Goal: Information Seeking & Learning: Understand process/instructions

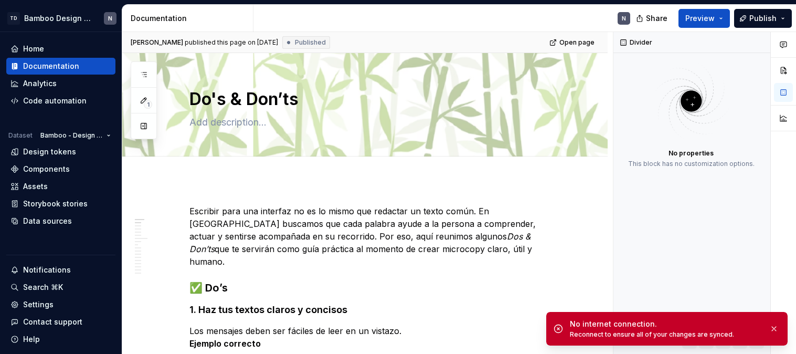
click at [79, 65] on div "Documentation" at bounding box center [60, 66] width 101 height 10
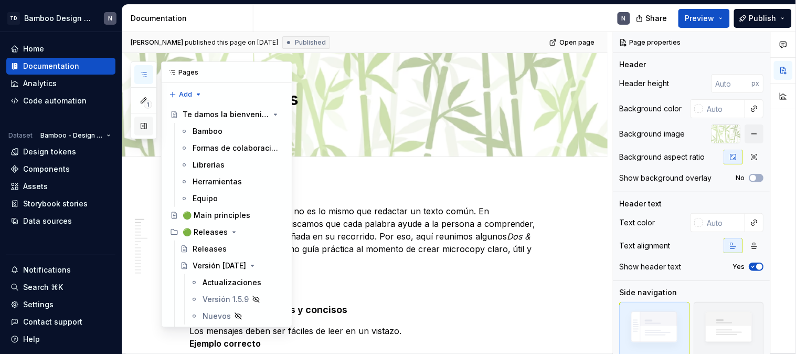
click at [140, 130] on button "button" at bounding box center [143, 126] width 19 height 19
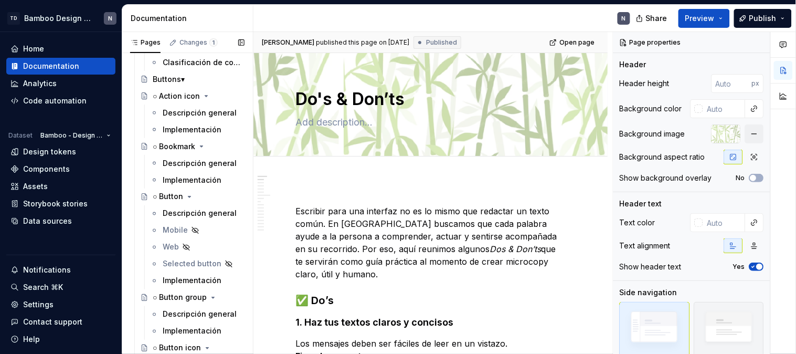
scroll to position [1341, 0]
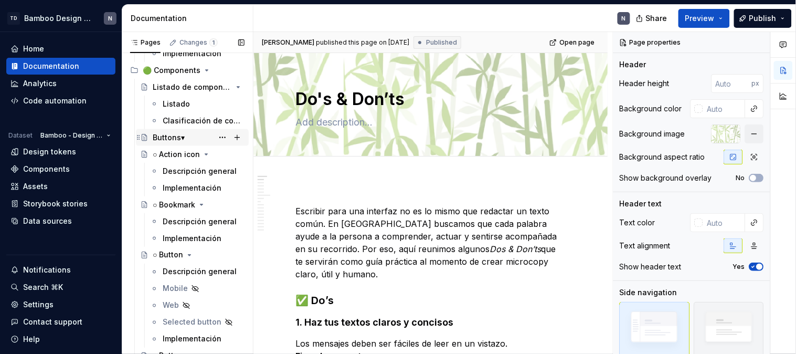
click at [163, 134] on div "Buttons▾" at bounding box center [169, 137] width 32 height 10
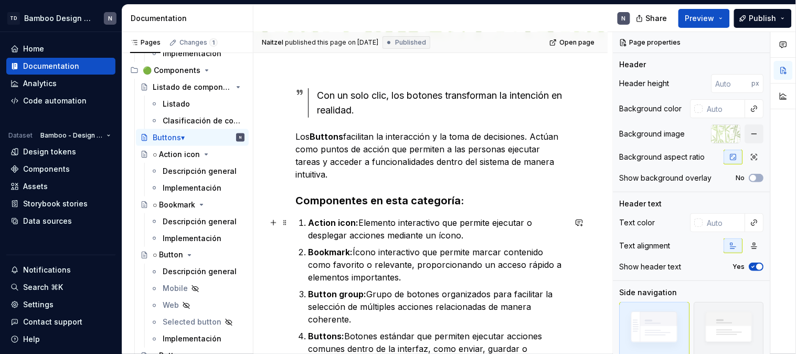
scroll to position [175, 0]
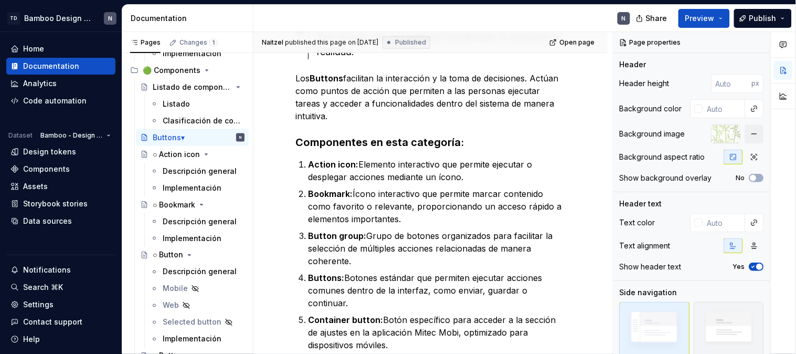
drag, startPoint x: 182, startPoint y: 207, endPoint x: 510, endPoint y: 138, distance: 335.9
click at [182, 207] on div "○ Bookmark" at bounding box center [174, 204] width 43 height 10
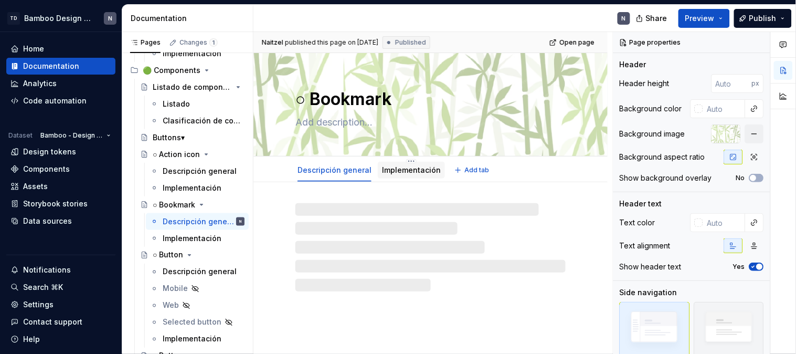
click at [424, 172] on link "Implementación" at bounding box center [411, 169] width 59 height 9
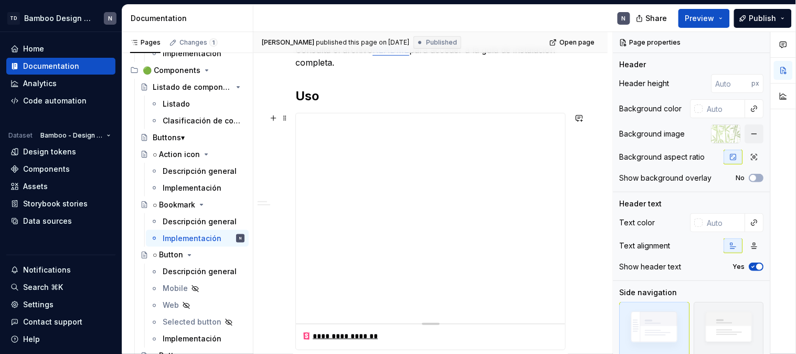
scroll to position [175, 0]
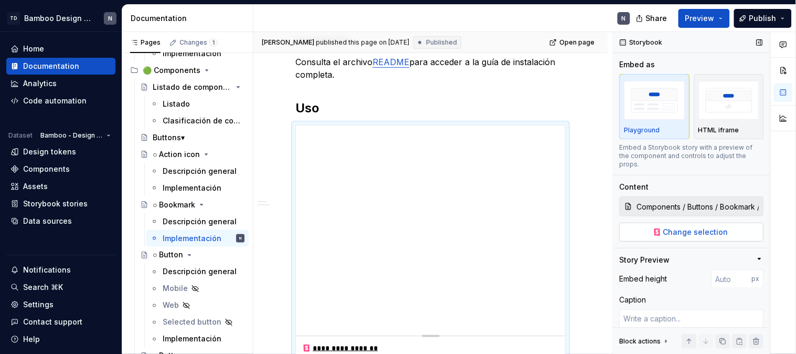
click at [699, 229] on span "Change selection" at bounding box center [696, 232] width 65 height 10
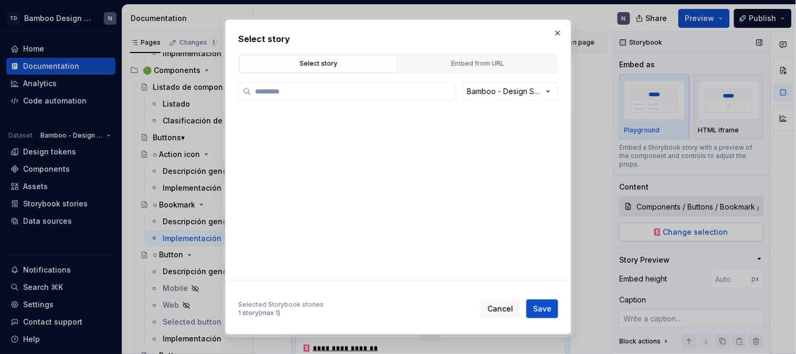
type textarea "*"
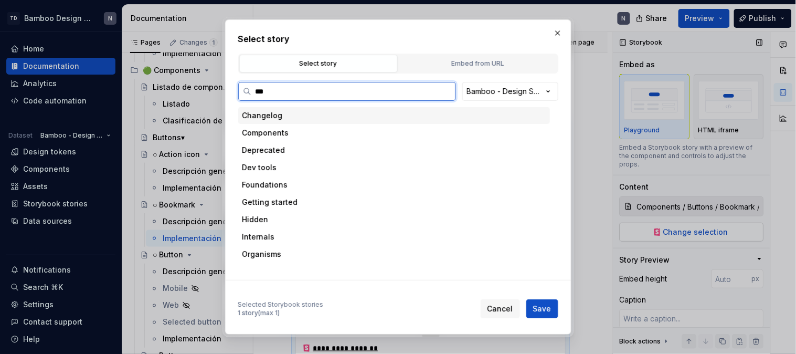
type input "****"
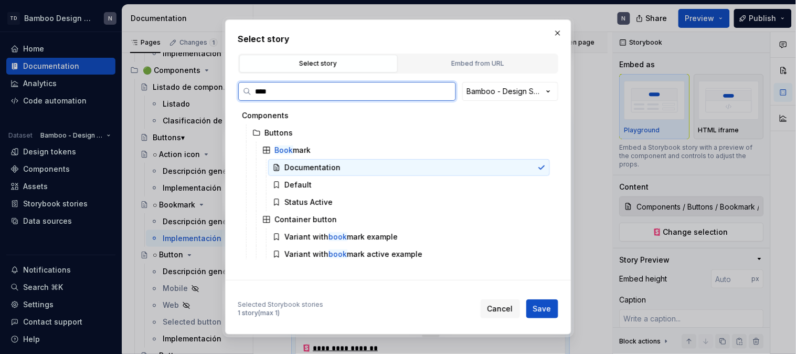
click at [331, 167] on div "Documentation" at bounding box center [313, 167] width 56 height 10
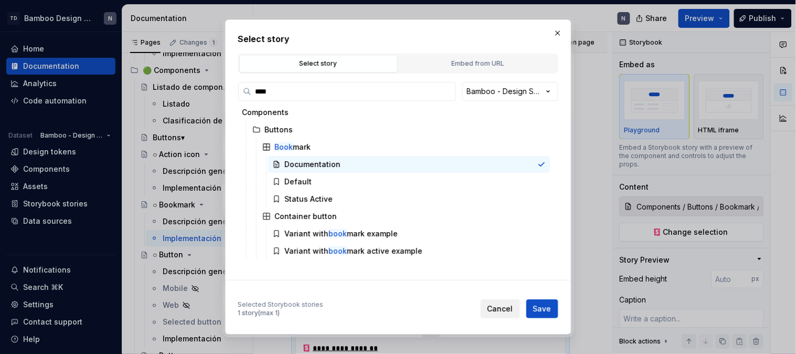
click at [511, 310] on span "Cancel" at bounding box center [501, 308] width 26 height 10
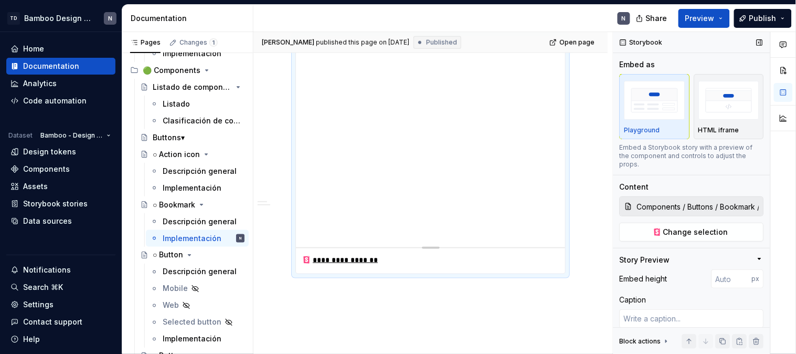
scroll to position [243, 0]
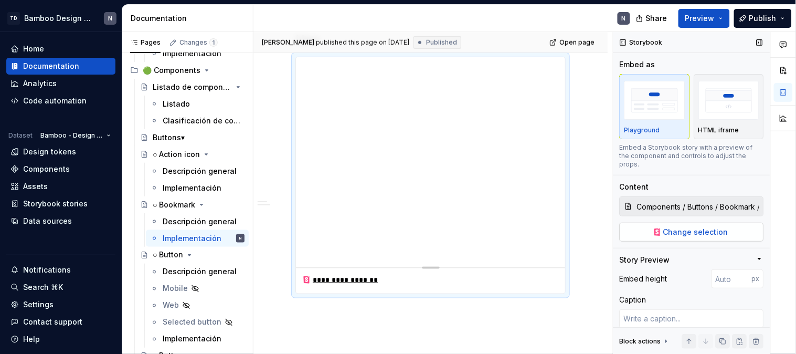
click at [725, 237] on button "Change selection" at bounding box center [692, 232] width 144 height 19
type textarea "*"
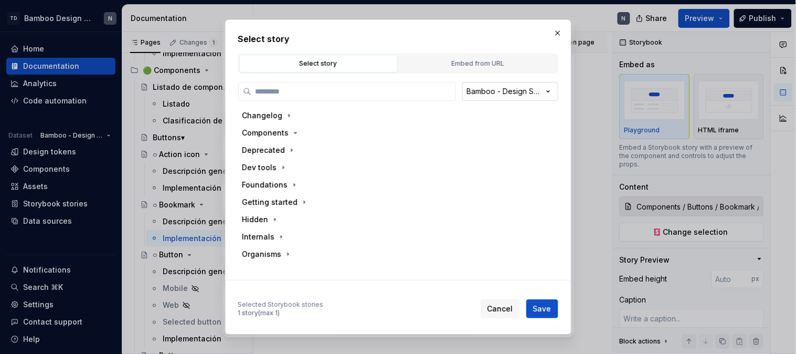
click at [508, 87] on div "Select story Select story Embed from URL Bamboo - Design System Changelog Compo…" at bounding box center [398, 177] width 796 height 354
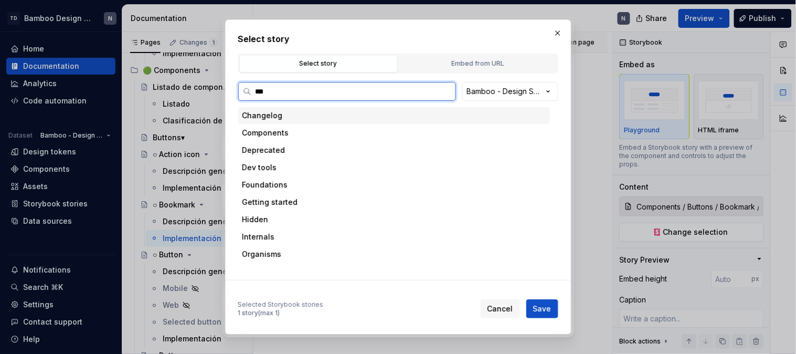
type input "****"
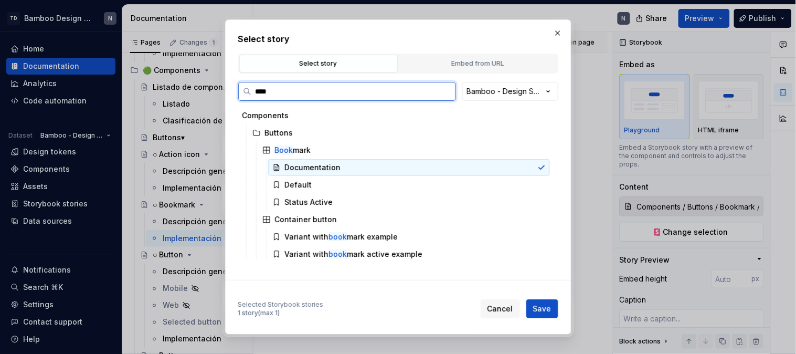
click at [318, 165] on div "Documentation" at bounding box center [313, 167] width 56 height 10
click at [319, 181] on div "Default" at bounding box center [409, 184] width 282 height 17
click at [317, 164] on div "Documentation" at bounding box center [313, 167] width 56 height 10
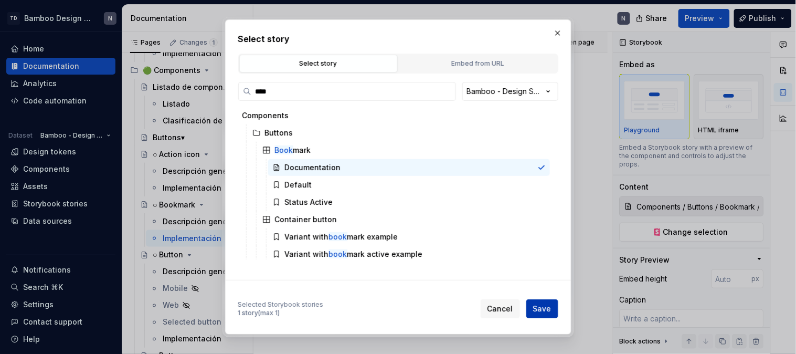
click at [547, 313] on span "Save" at bounding box center [542, 308] width 18 height 10
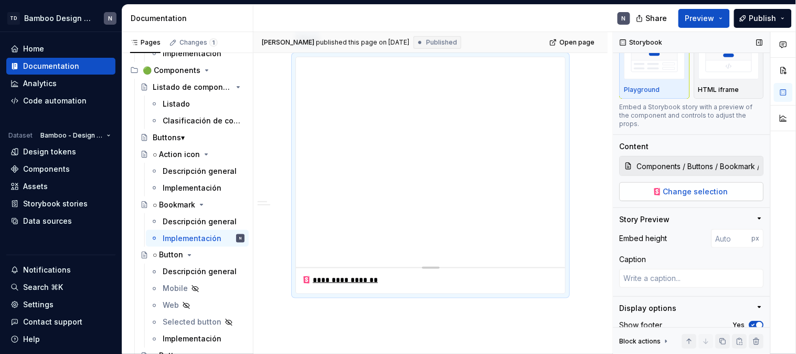
scroll to position [52, 0]
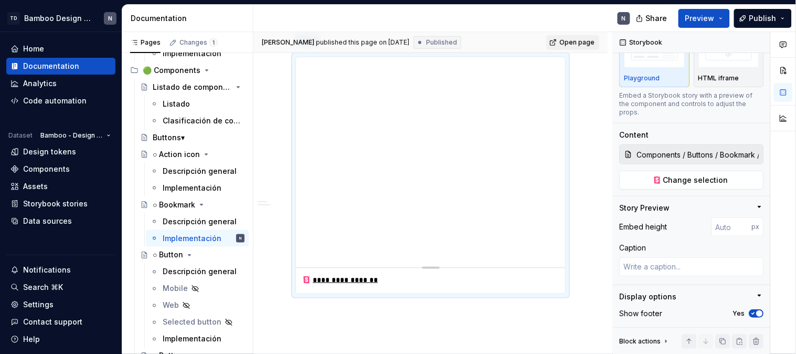
click at [581, 40] on span "Open page" at bounding box center [577, 42] width 35 height 8
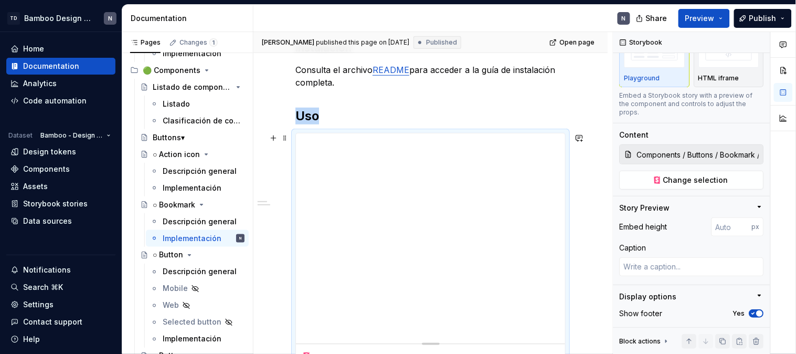
scroll to position [185, 0]
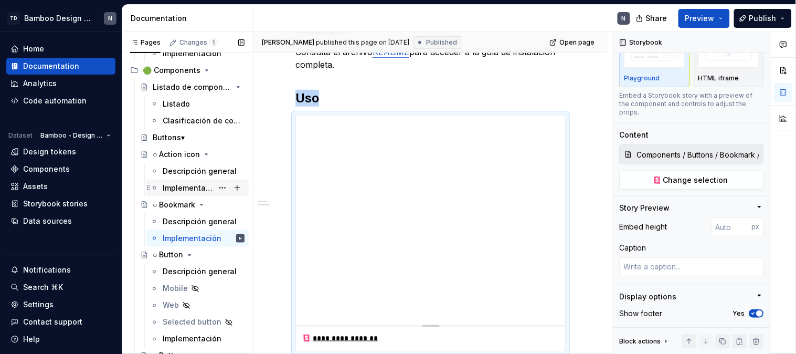
click at [196, 183] on div "Implementación" at bounding box center [188, 188] width 50 height 10
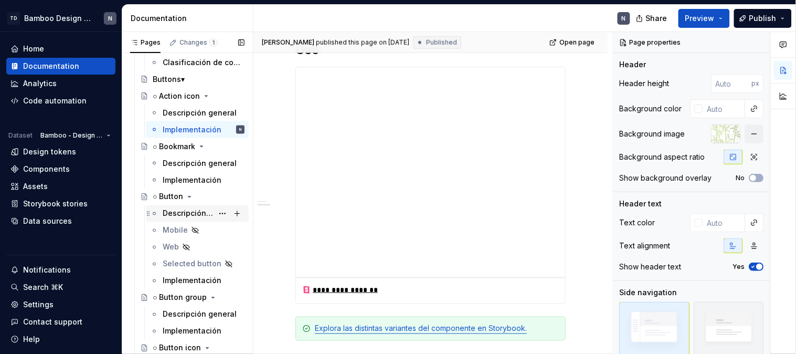
scroll to position [1458, 0]
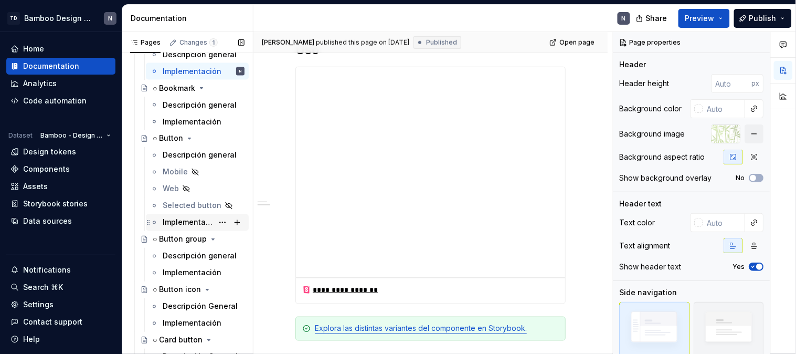
click at [191, 225] on div "Implementación" at bounding box center [188, 222] width 50 height 10
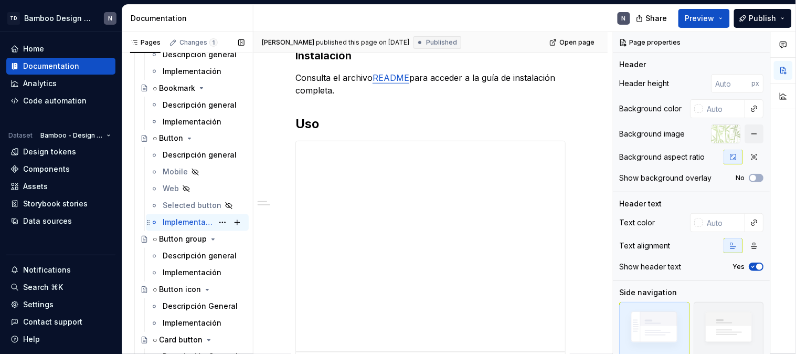
scroll to position [175, 0]
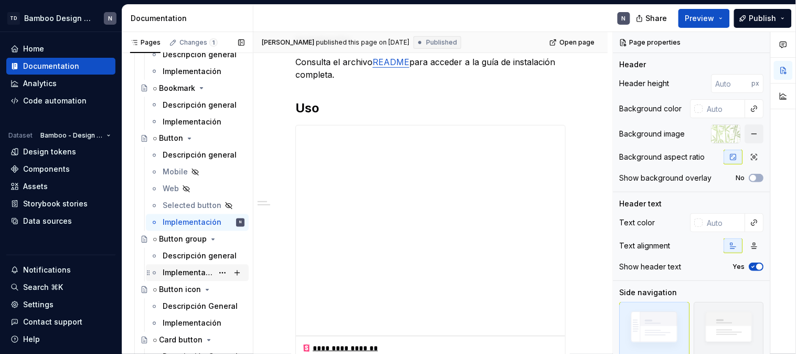
click at [181, 273] on div "Implementación" at bounding box center [188, 273] width 50 height 10
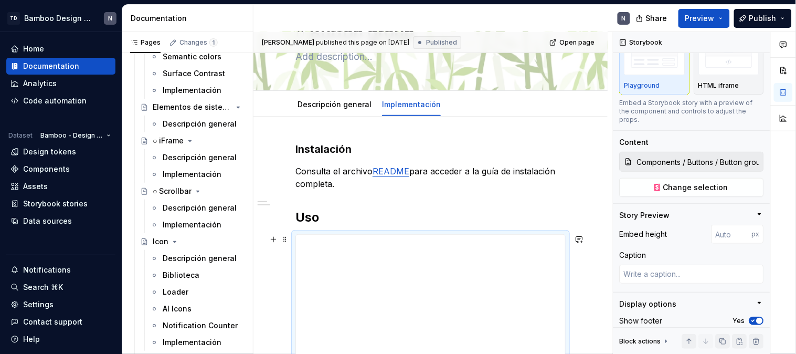
scroll to position [58, 0]
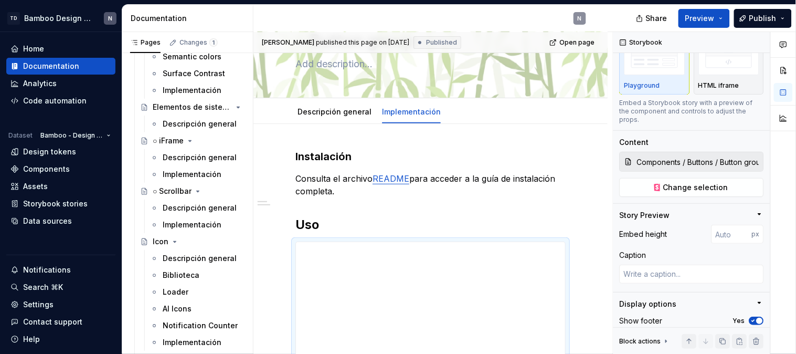
type textarea "*"
